Goal: Task Accomplishment & Management: Manage account settings

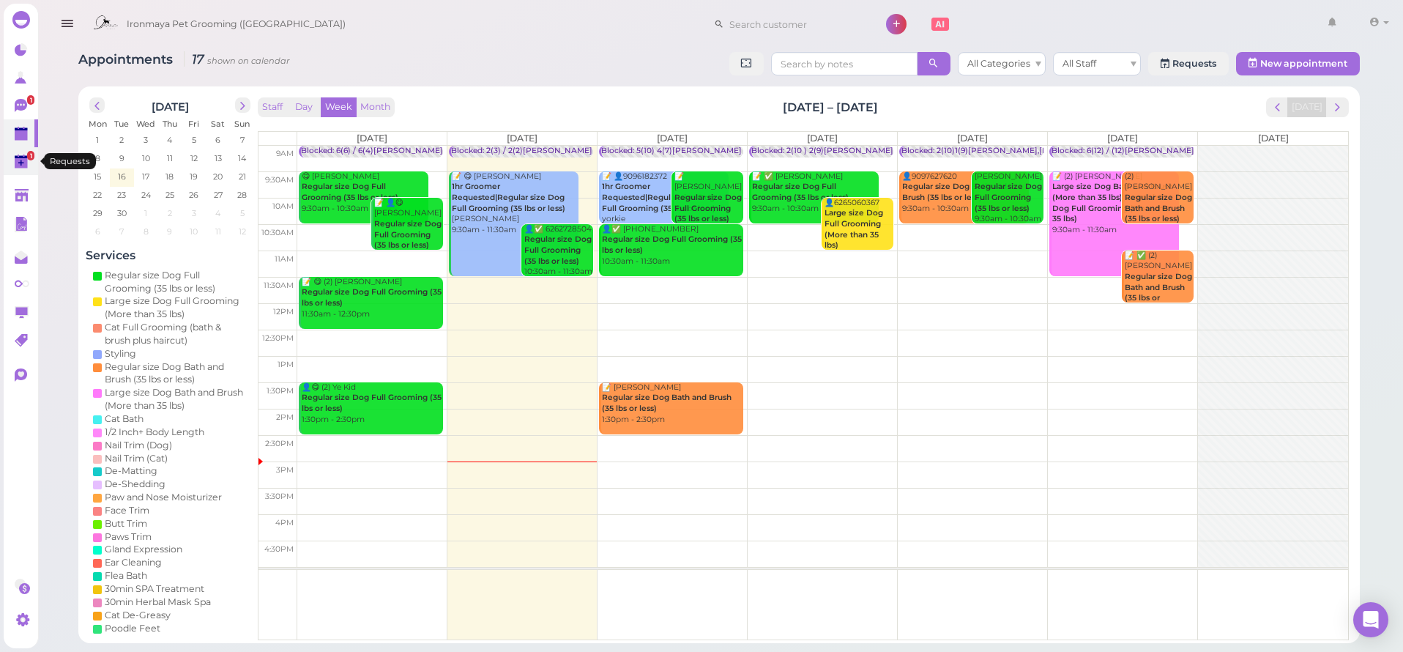
click at [29, 160] on span "1" at bounding box center [30, 156] width 7 height 10
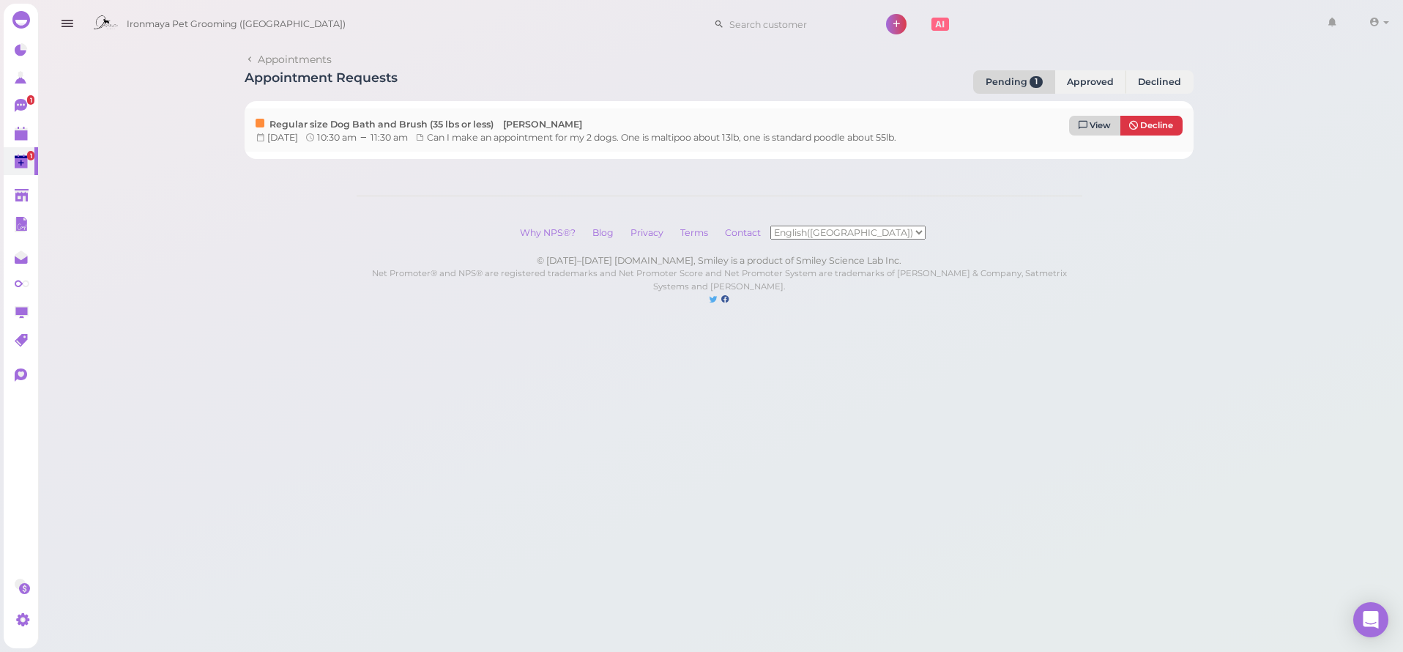
click at [1087, 125] on icon at bounding box center [1083, 125] width 9 height 10
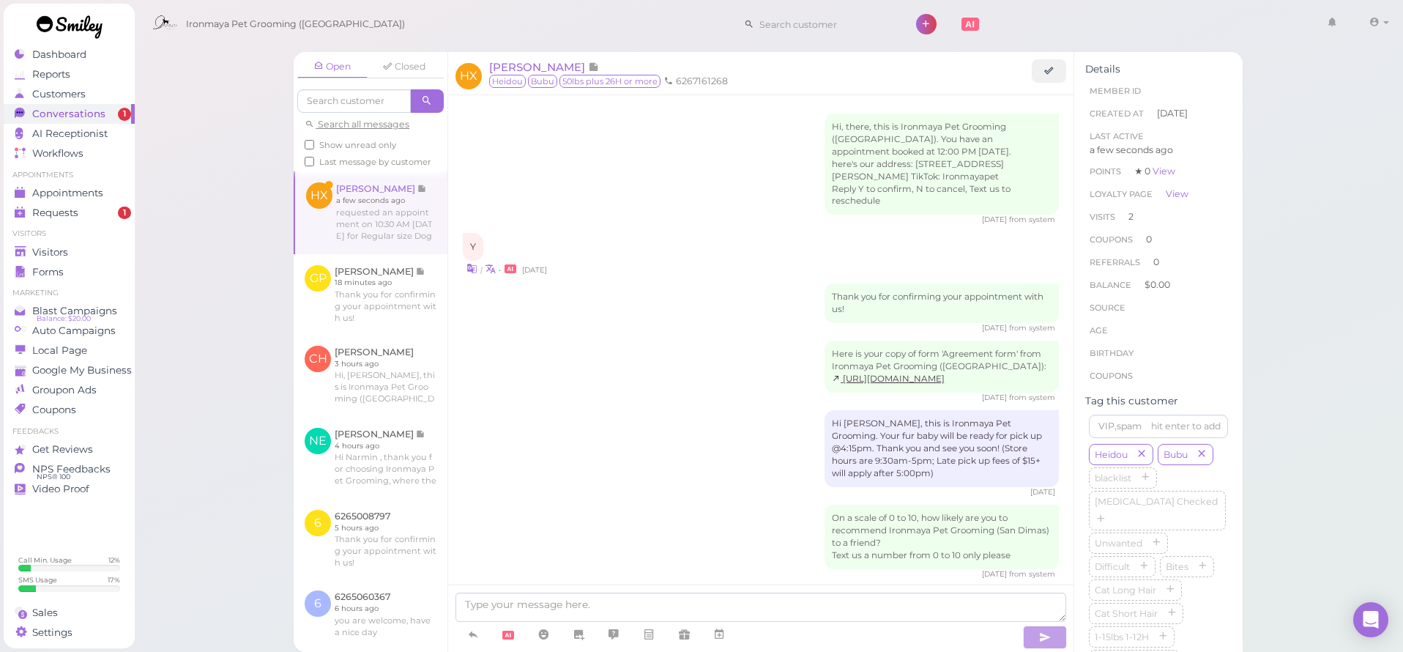
scroll to position [1583, 0]
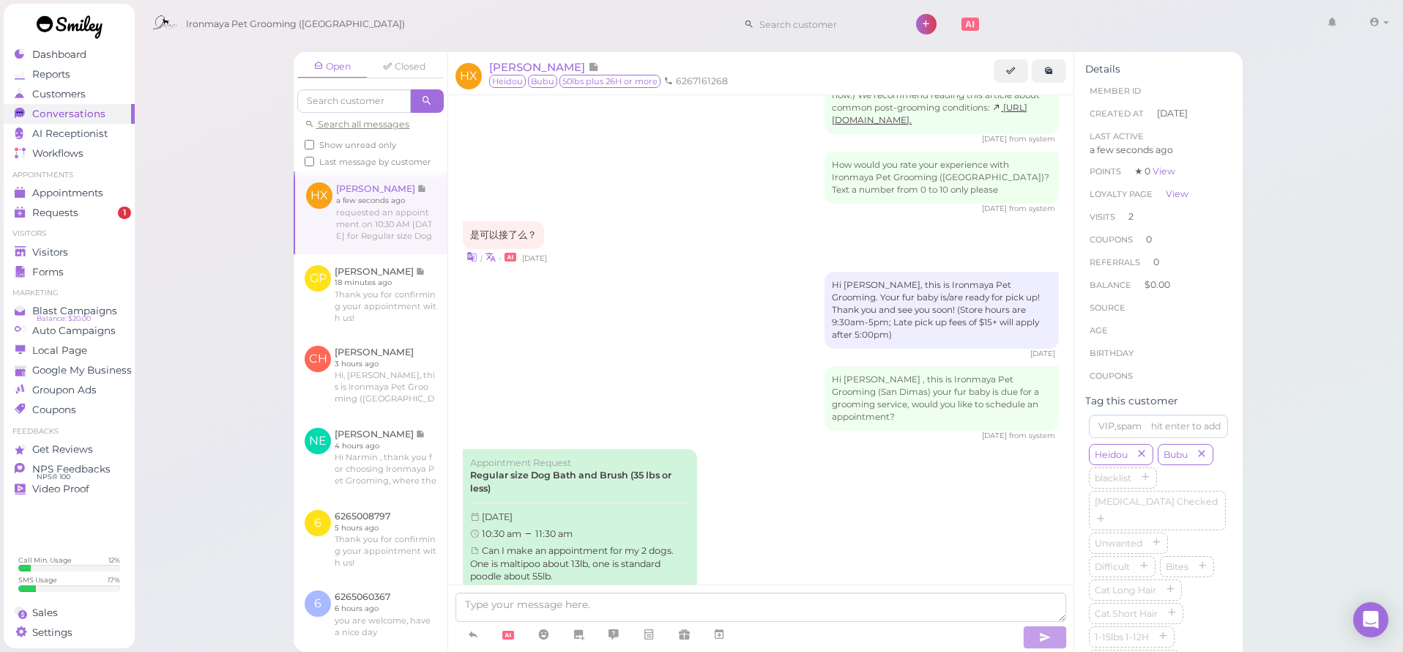
click at [581, 598] on link "Approve" at bounding box center [580, 609] width 220 height 22
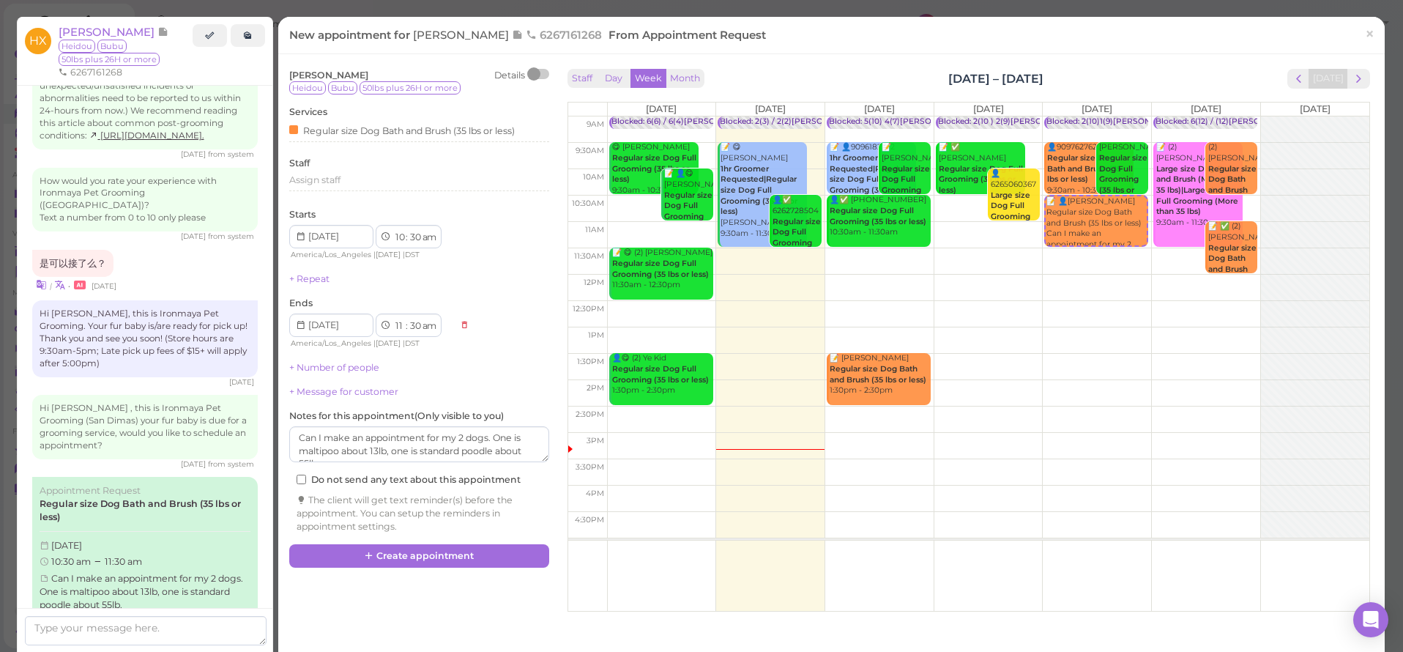
click at [329, 356] on div "[PERSON_NAME] Details Heidou Bubu 50lbs plus 26H or more Services Regular size …" at bounding box center [419, 301] width 260 height 464
click at [329, 362] on link "+ Number of people" at bounding box center [334, 367] width 90 height 11
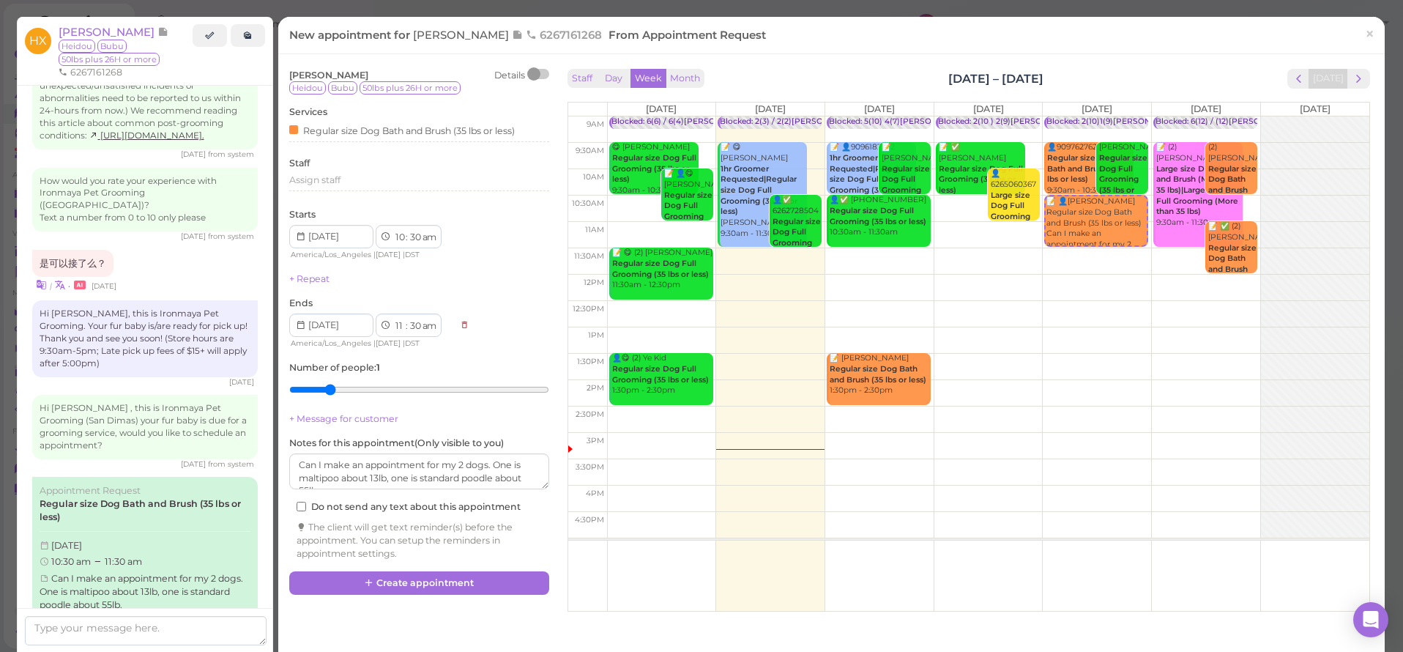
type input "2"
click at [324, 387] on input "range" at bounding box center [419, 389] width 260 height 23
click at [425, 571] on button "Create appointment" at bounding box center [419, 582] width 260 height 23
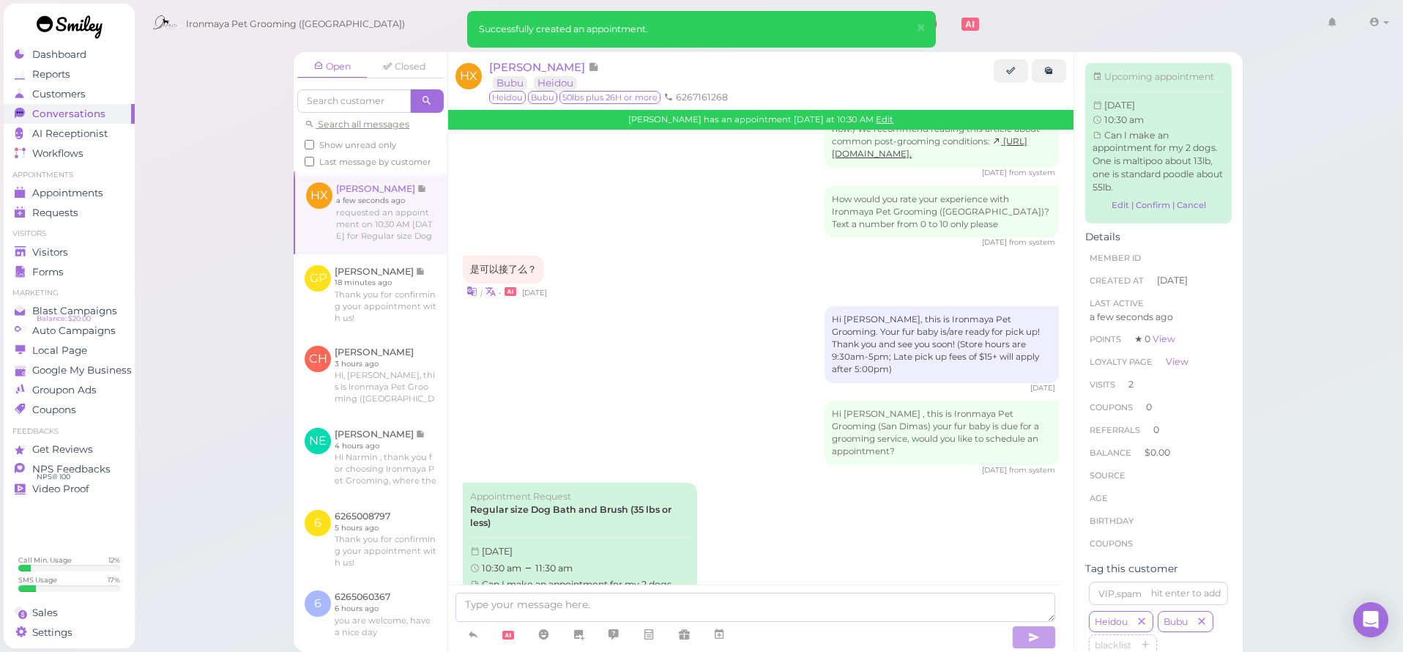
scroll to position [1768, 0]
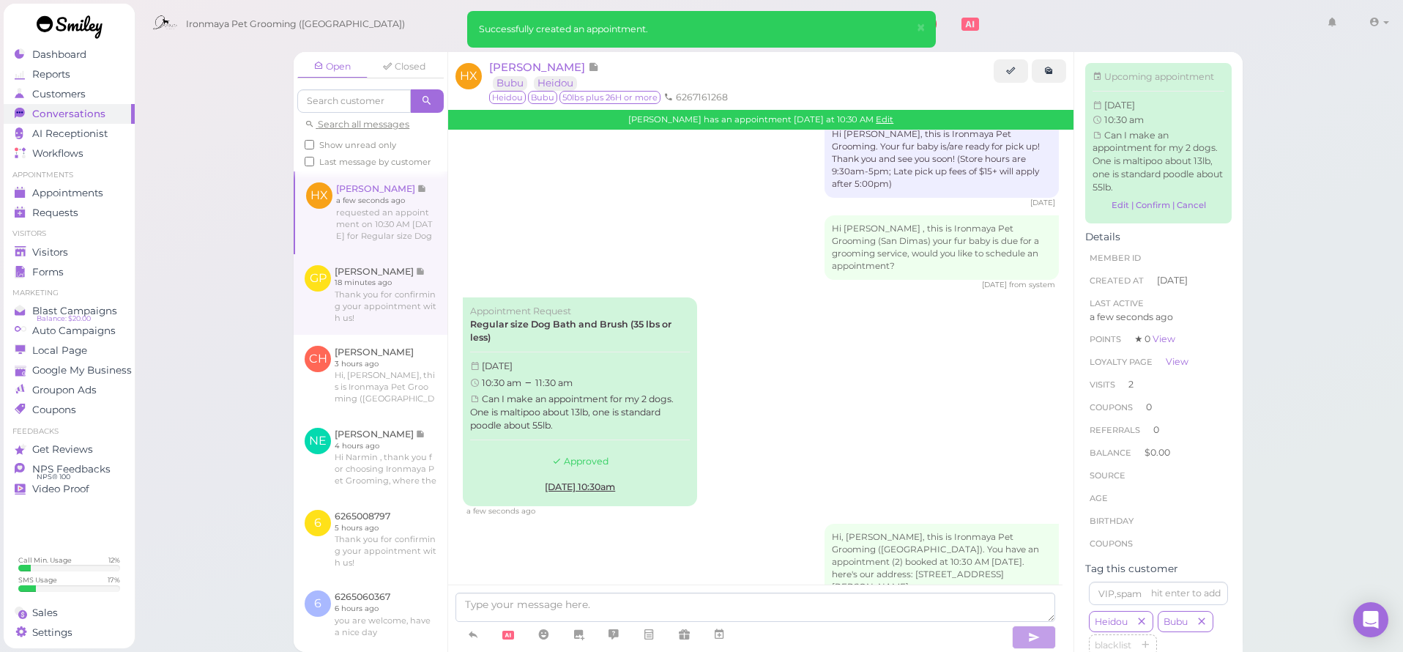
click at [305, 300] on link at bounding box center [371, 294] width 154 height 81
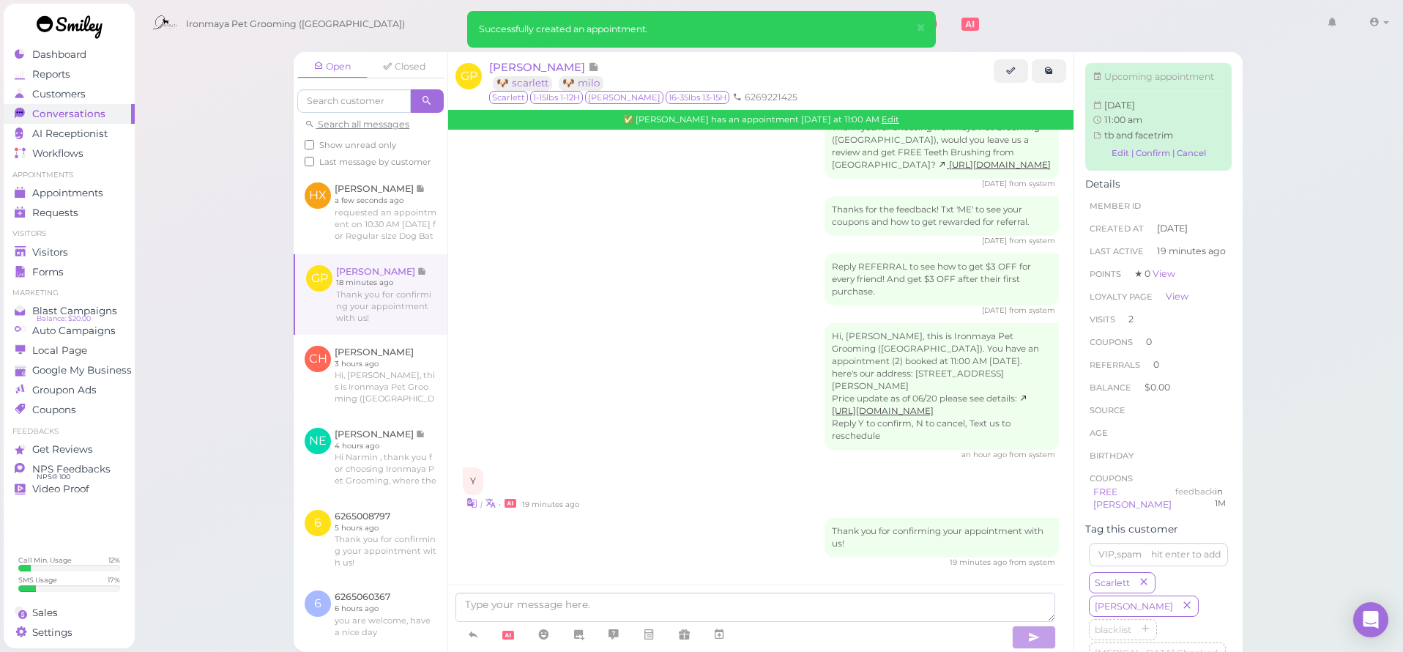
scroll to position [1461, 0]
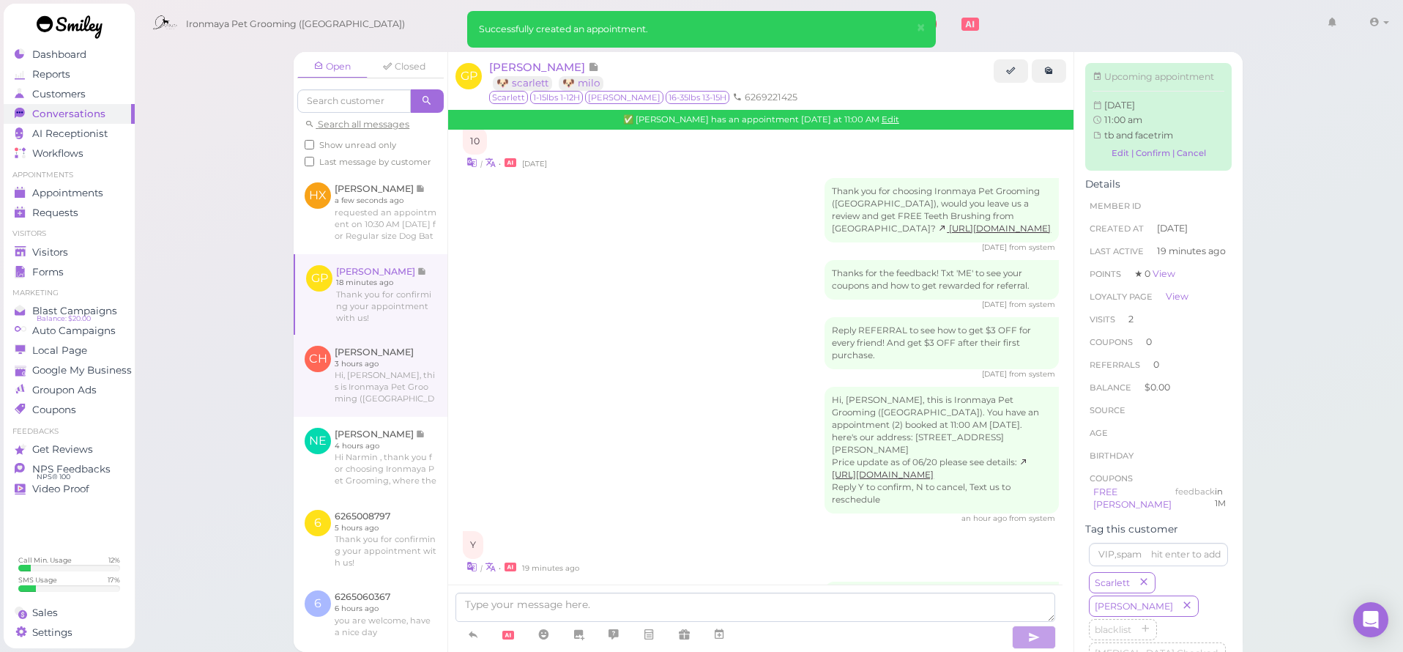
click at [332, 410] on link at bounding box center [371, 376] width 154 height 82
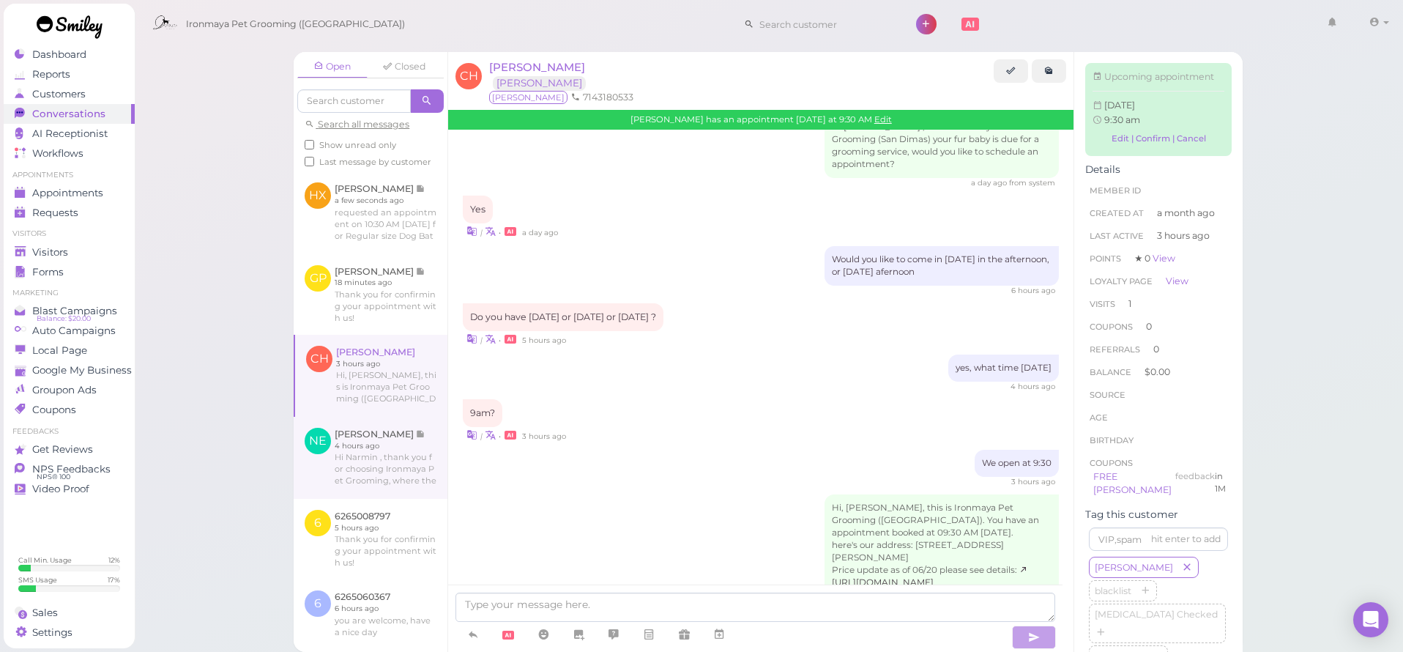
click at [352, 472] on link at bounding box center [371, 458] width 154 height 82
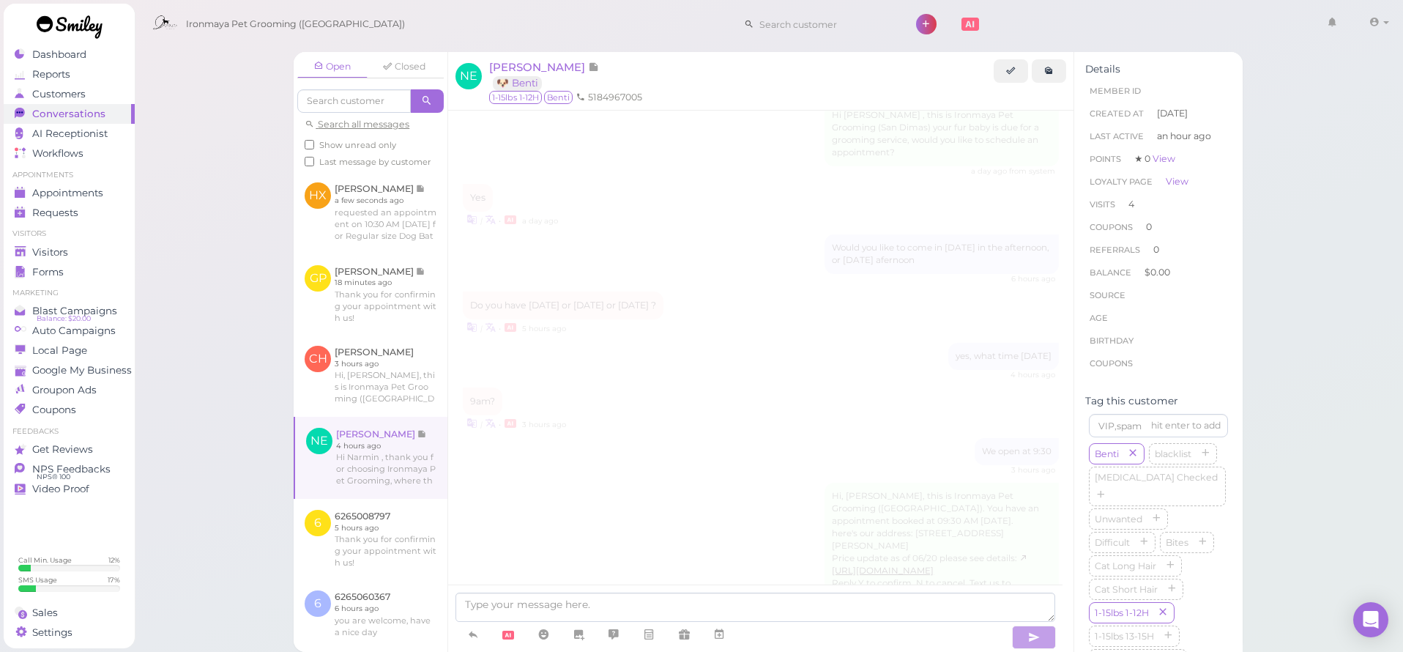
scroll to position [2284, 0]
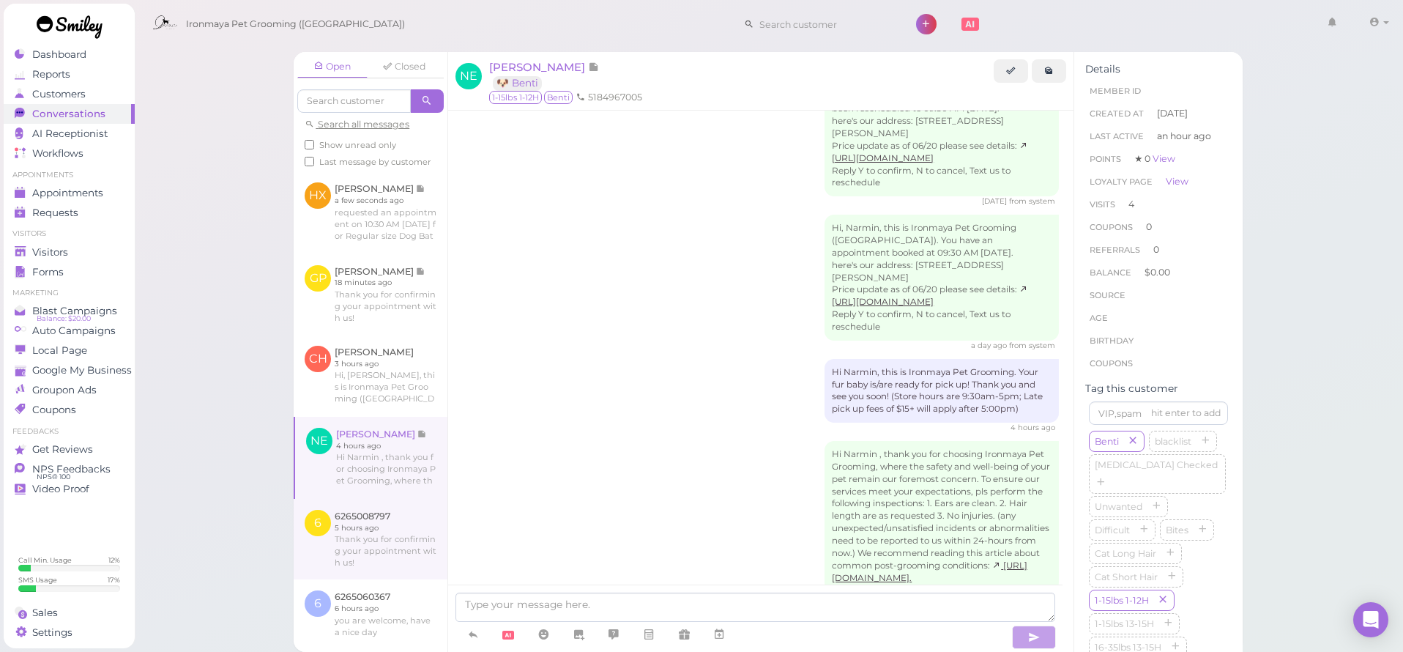
click at [369, 536] on link at bounding box center [371, 539] width 154 height 81
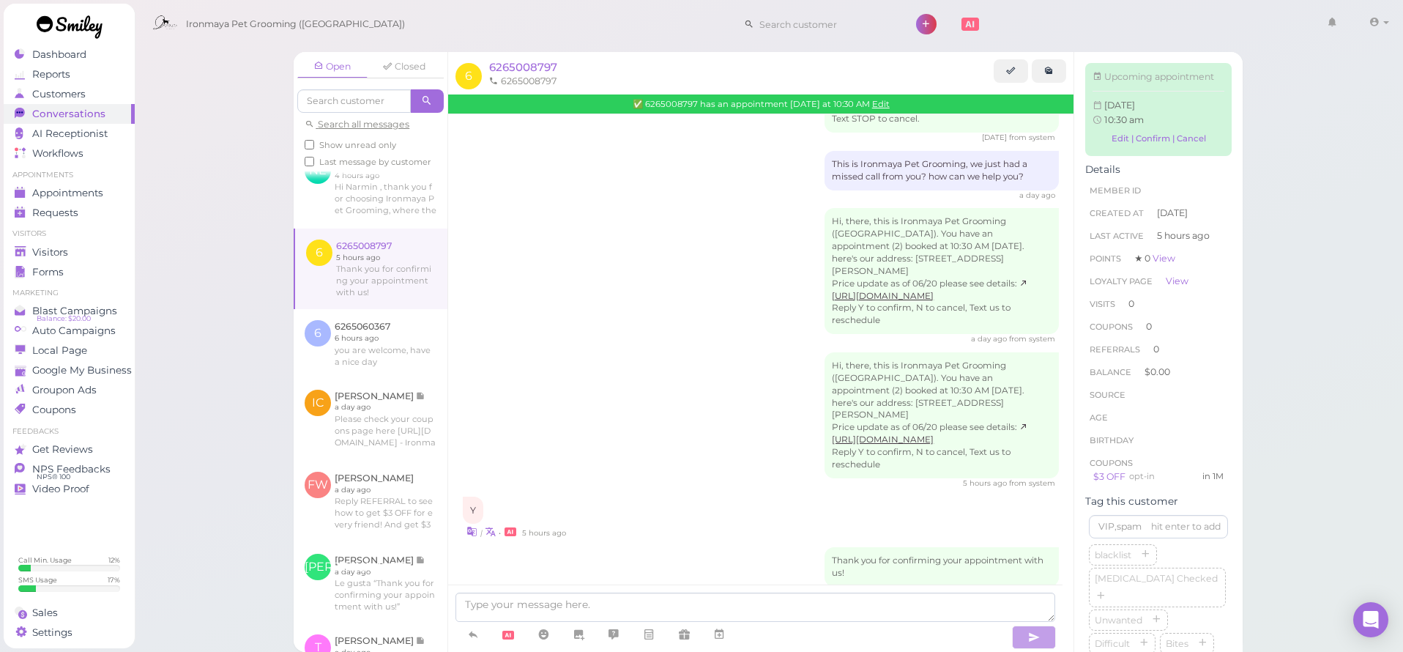
scroll to position [279, 0]
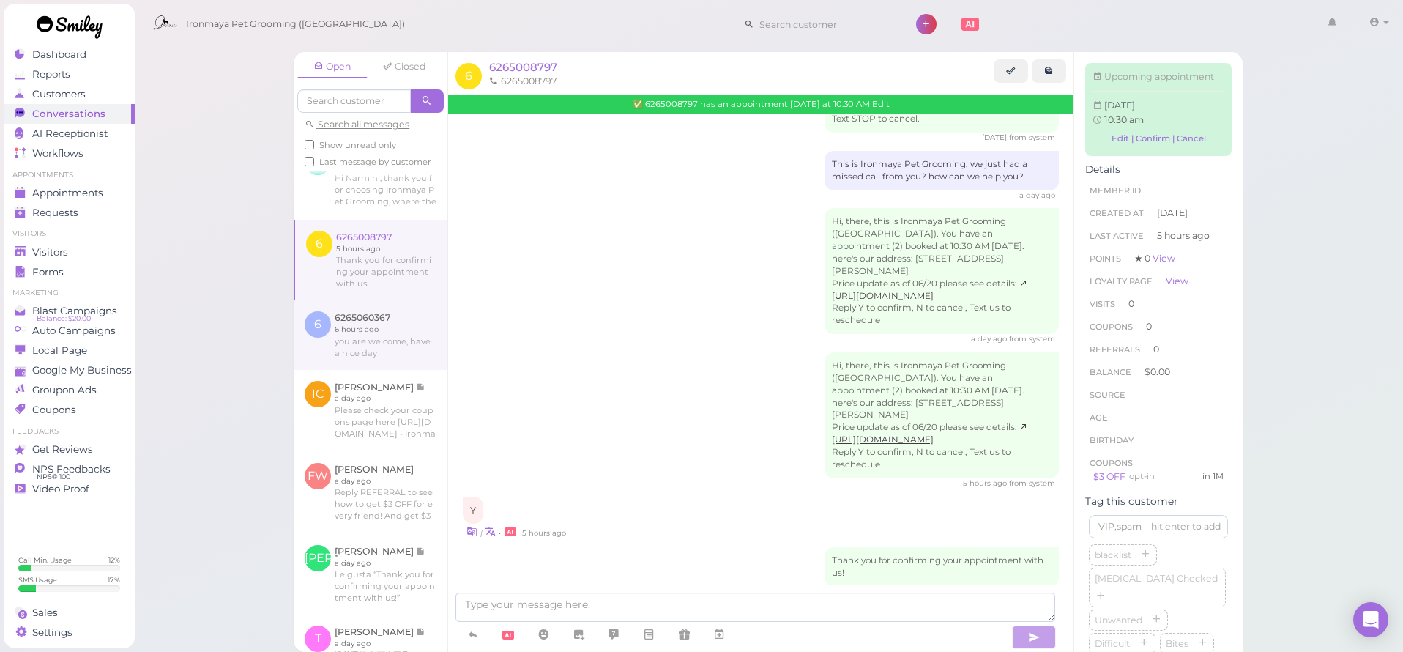
click at [378, 369] on link at bounding box center [371, 334] width 154 height 69
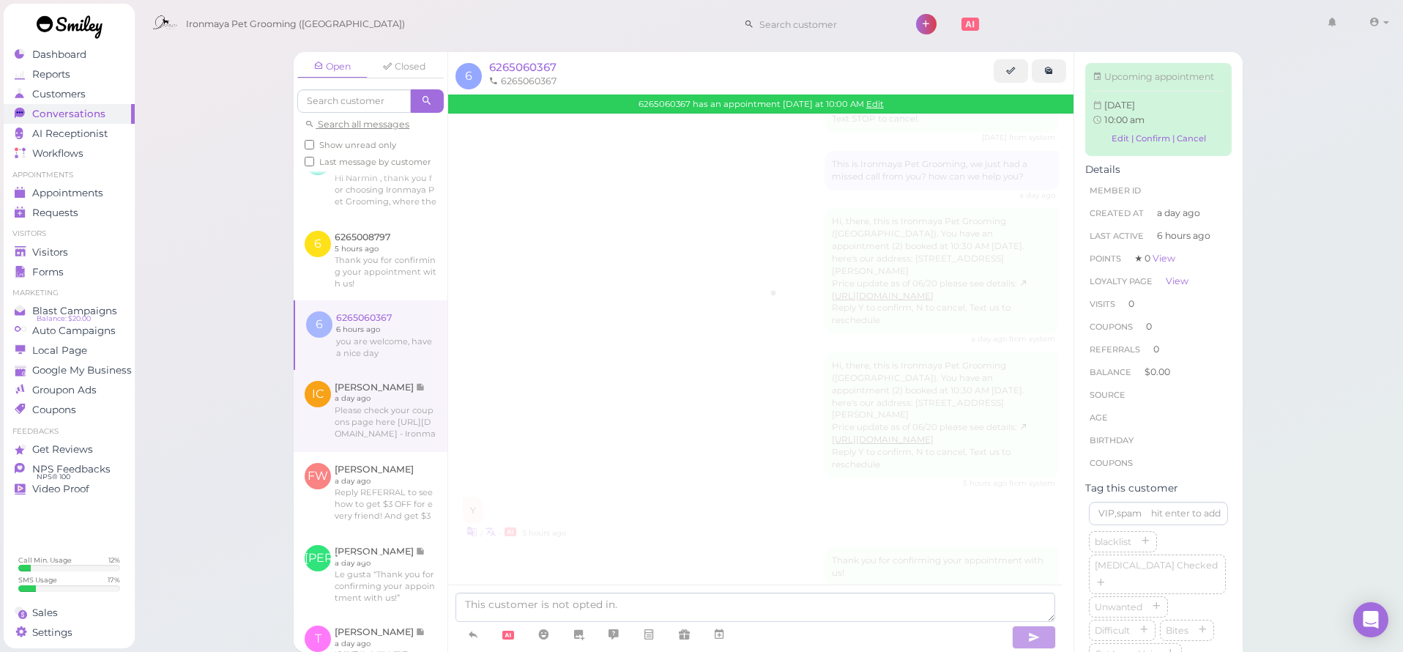
scroll to position [69, 0]
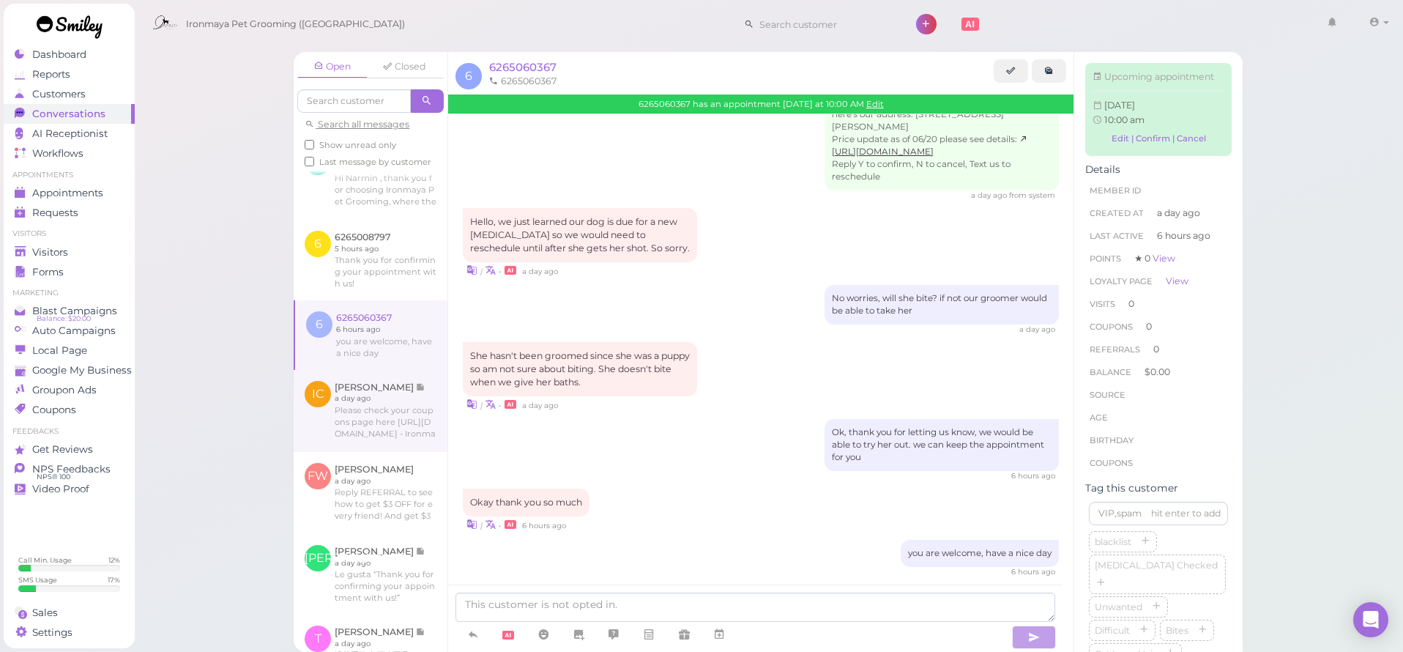
click at [359, 423] on link at bounding box center [371, 411] width 154 height 82
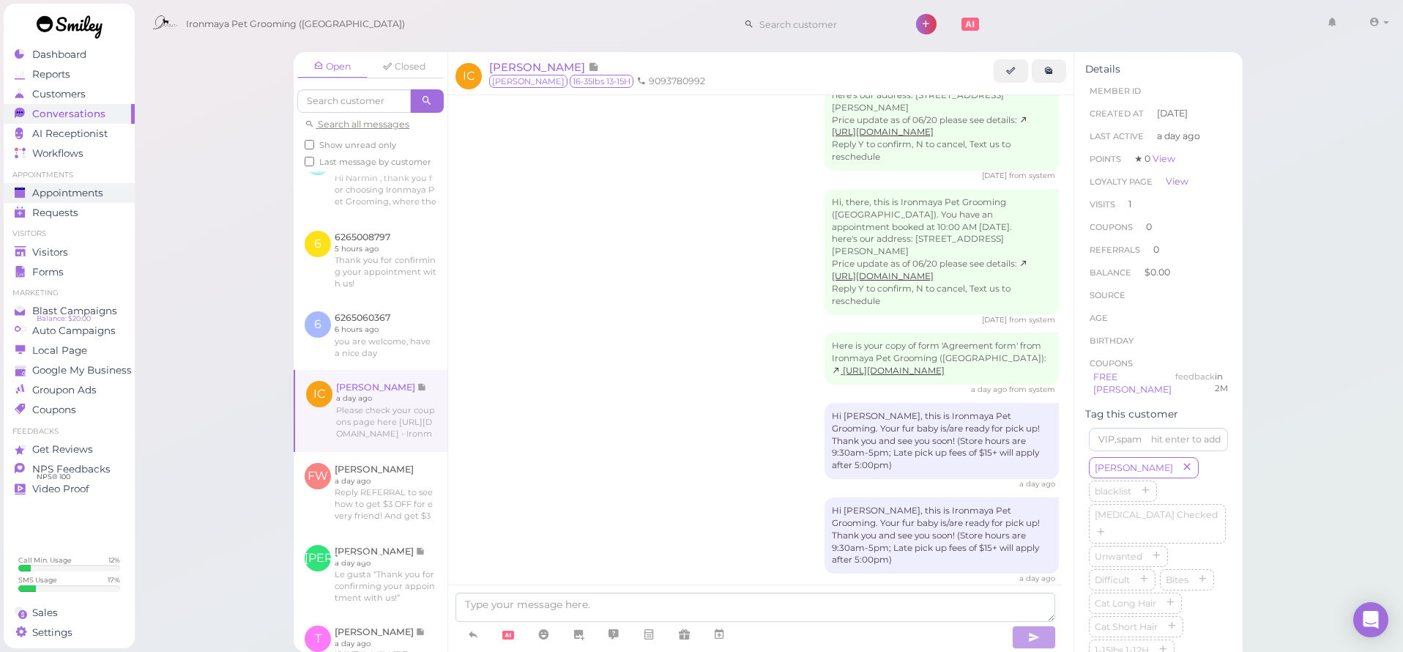
scroll to position [710, 0]
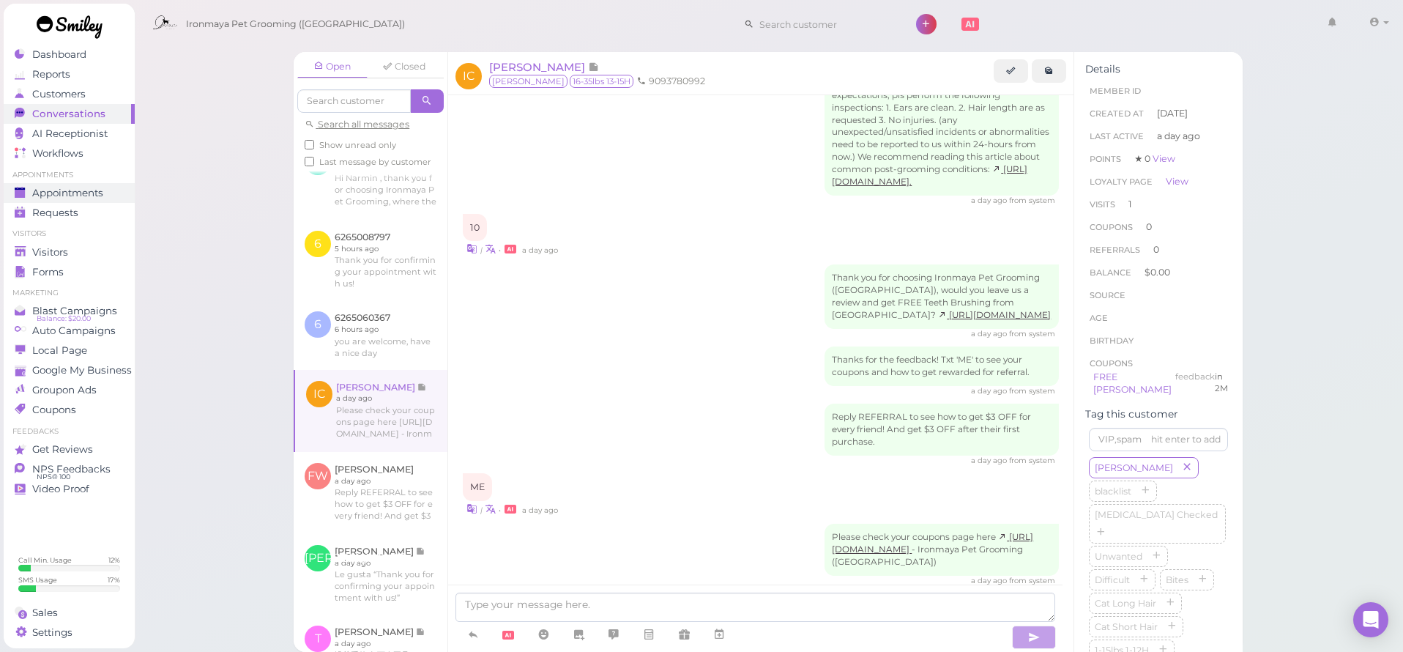
click at [62, 198] on span "Appointments" at bounding box center [67, 193] width 71 height 12
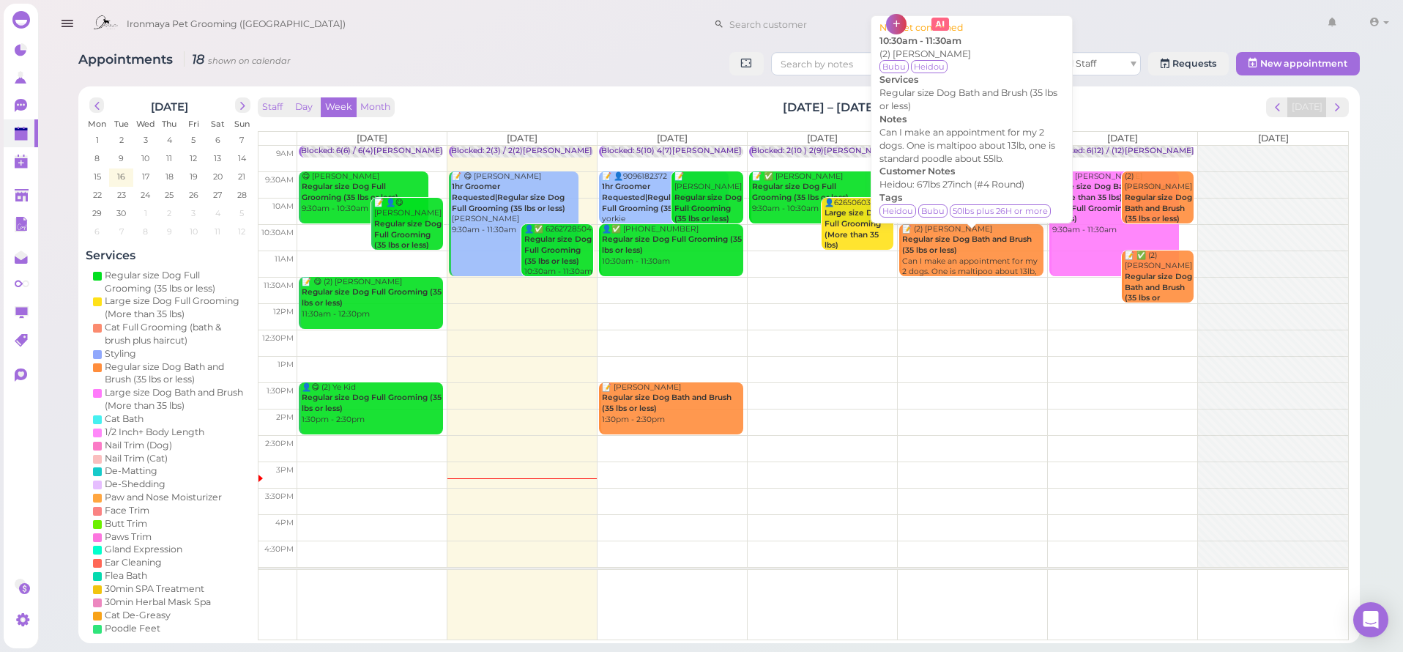
click at [937, 256] on div "📝 (2) [PERSON_NAME] Regular size Dog Bath and Brush (35 lbs or less) Can I make…" at bounding box center [972, 261] width 142 height 75
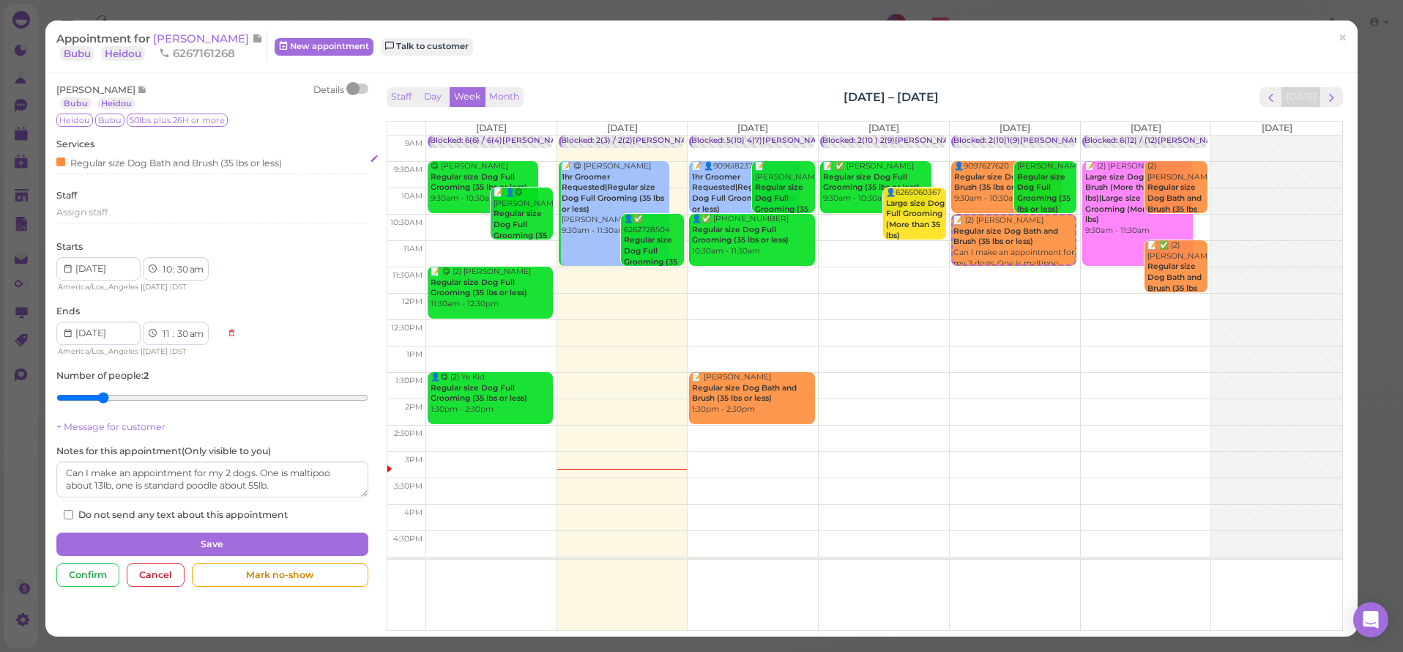
click at [150, 156] on div "Regular size Dog Bath and Brush (35 lbs or less)" at bounding box center [169, 162] width 226 height 15
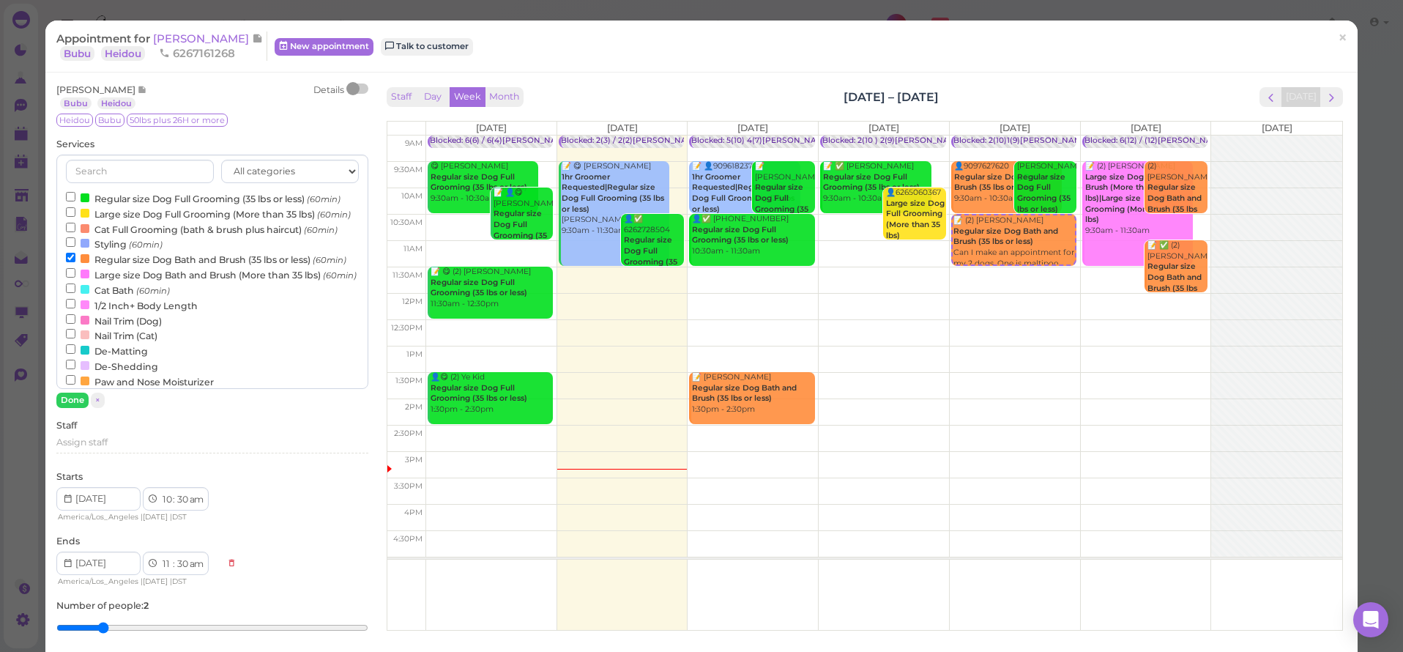
click at [152, 210] on label "Large size Dog Full Grooming (More than 35 lbs) (60min)" at bounding box center [208, 213] width 285 height 15
click at [75, 210] on input "Large size Dog Full Grooming (More than 35 lbs) (60min)" at bounding box center [71, 212] width 10 height 10
select select "12"
select select "pm"
click at [124, 267] on label "Regular size Dog Bath and Brush (35 lbs or less) (60min)" at bounding box center [206, 258] width 280 height 15
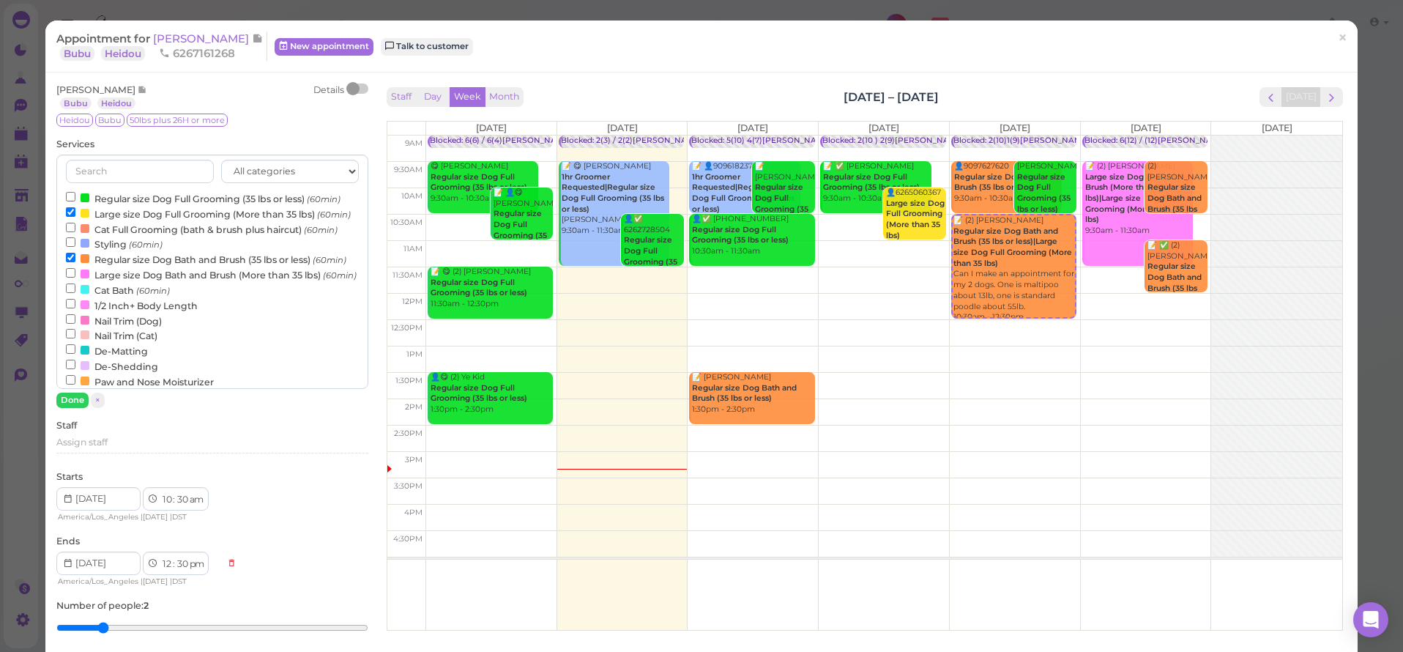
click at [75, 262] on input "Regular size Dog Bath and Brush (35 lbs or less) (60min)" at bounding box center [71, 258] width 10 height 10
select select "11"
select select "am"
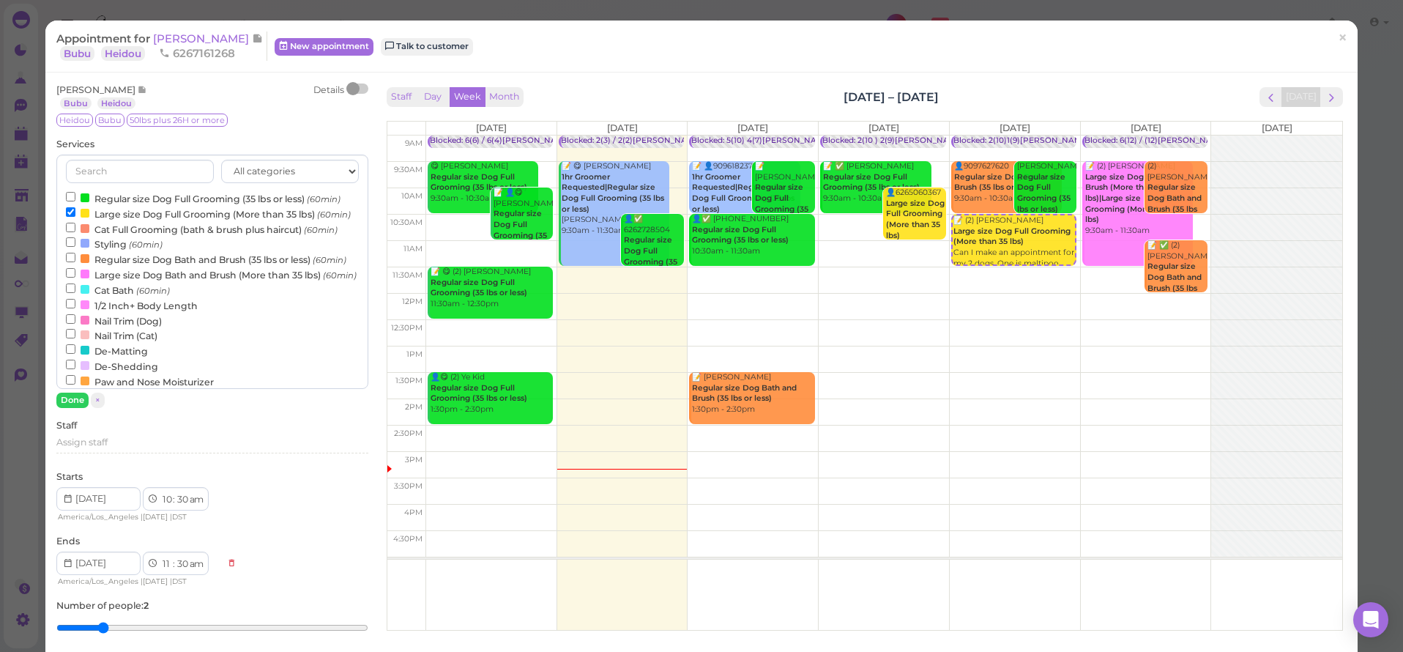
click at [164, 194] on label "Regular size Dog Full Grooming (35 lbs or less) (60min)" at bounding box center [203, 197] width 275 height 15
click at [75, 194] on input "Regular size Dog Full Grooming (35 lbs or less) (60min)" at bounding box center [71, 197] width 10 height 10
select select "12"
select select "pm"
click at [63, 401] on button "Done" at bounding box center [72, 400] width 32 height 15
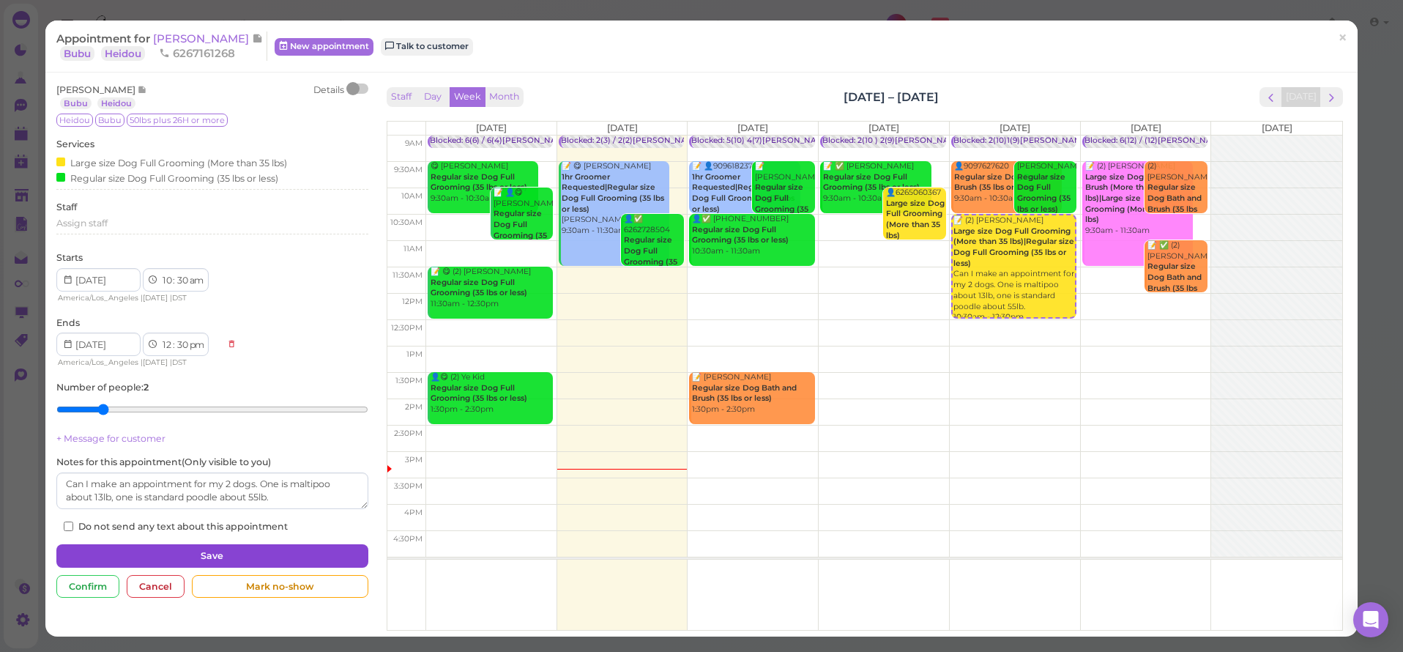
click at [216, 548] on button "Save" at bounding box center [211, 555] width 311 height 23
